Goal: Check status: Check status

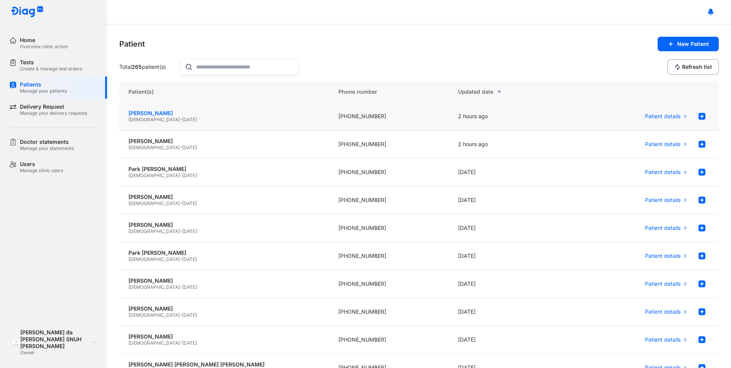
click at [155, 116] on div "[PERSON_NAME]" at bounding box center [225, 113] width 192 height 7
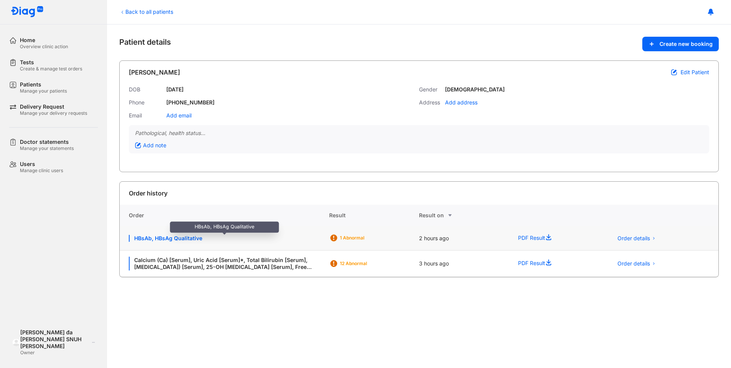
click at [193, 237] on div "HBsAb, HBsAg Qualitative" at bounding box center [224, 238] width 191 height 7
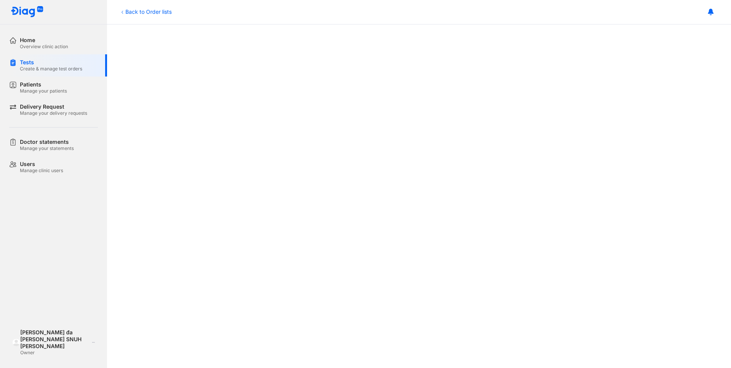
scroll to position [115, 0]
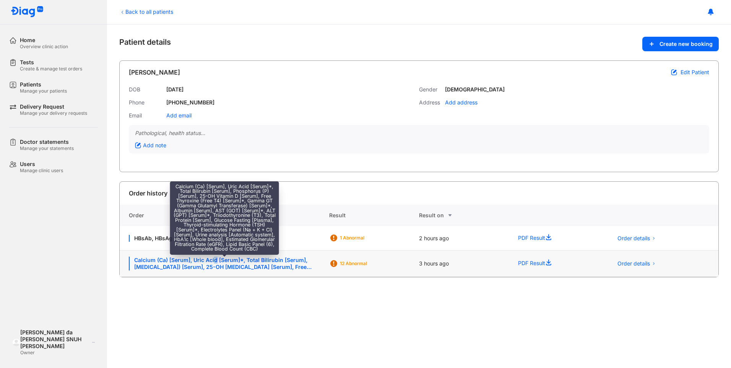
click at [215, 260] on div "Calcium (Ca) [Serum], Uric Acid [Serum]*, Total Bilirubin [Serum], Phosphorus (…" at bounding box center [224, 264] width 191 height 14
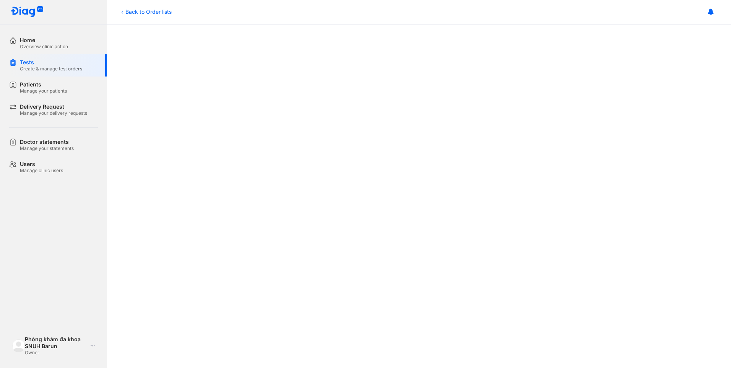
scroll to position [344, 0]
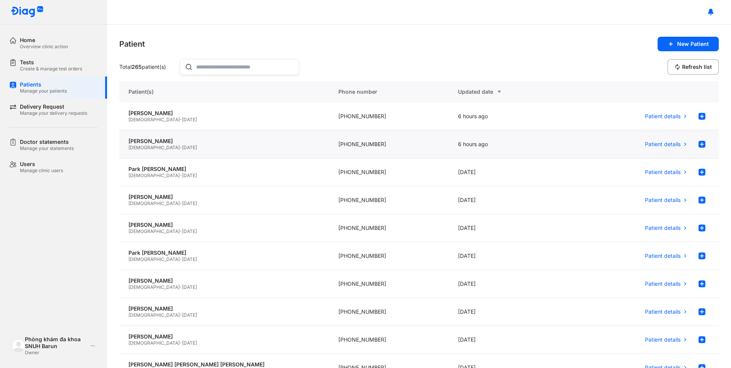
click at [191, 152] on div "Kim Linzy Female - 10/08/2016" at bounding box center [224, 144] width 210 height 28
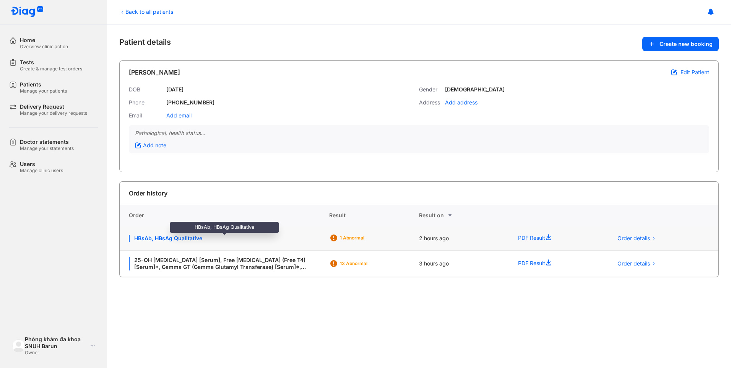
click at [236, 240] on div "HBsAb, HBsAg Qualitative" at bounding box center [224, 238] width 191 height 7
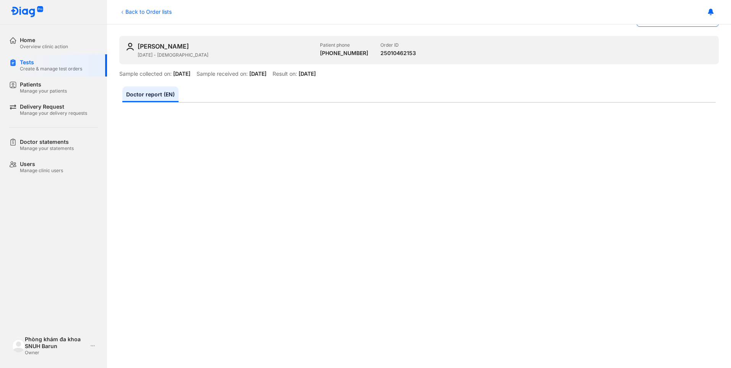
scroll to position [38, 0]
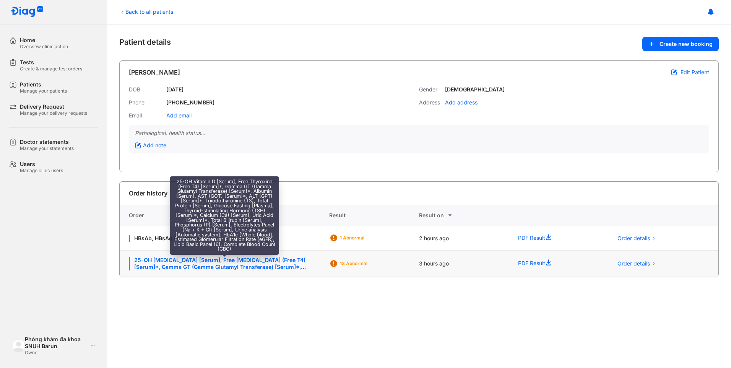
click at [209, 264] on div "25-OH [MEDICAL_DATA] [Serum], Free [MEDICAL_DATA] (Free T4) [Serum]*, Gamma GT …" at bounding box center [224, 264] width 191 height 14
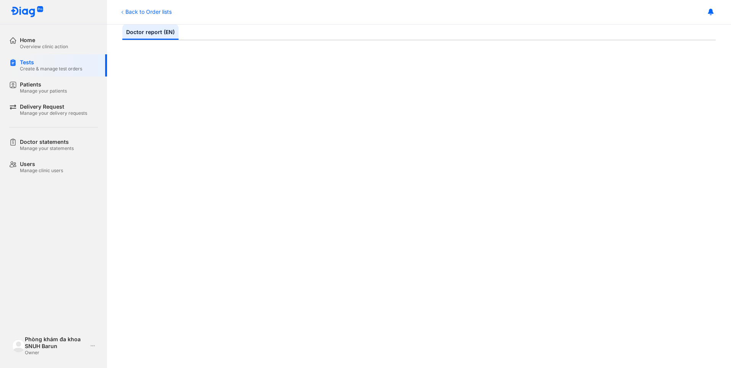
scroll to position [191, 0]
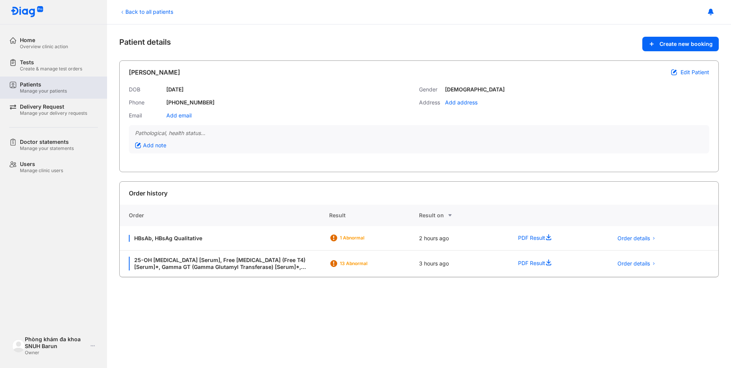
click at [23, 86] on div "Patients" at bounding box center [43, 84] width 47 height 7
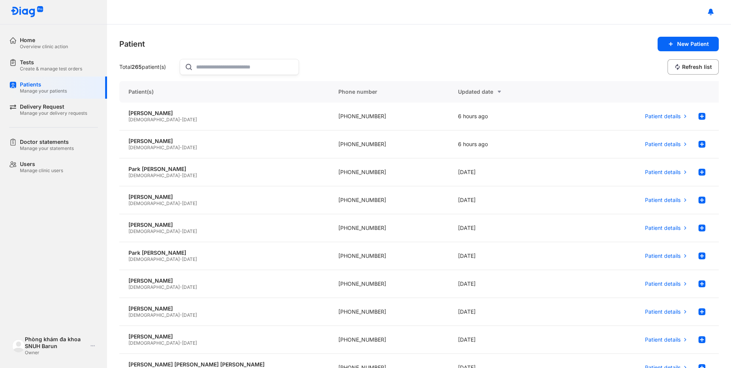
click at [550, 39] on div "Patient New Patient" at bounding box center [419, 44] width 600 height 15
